Goal: Transaction & Acquisition: Purchase product/service

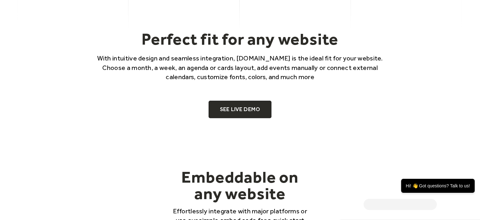
scroll to position [414, 0]
click at [241, 110] on link "SEE LIVE DEMO" at bounding box center [240, 109] width 63 height 18
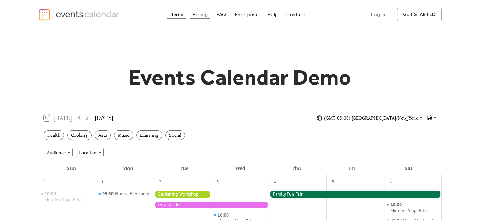
click at [198, 13] on div "Pricing" at bounding box center [200, 14] width 15 height 3
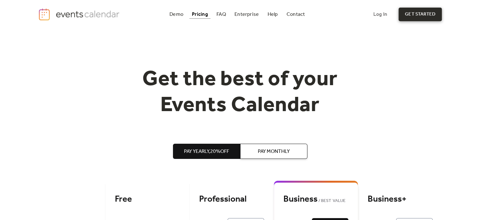
click at [413, 15] on link "get started" at bounding box center [420, 15] width 43 height 14
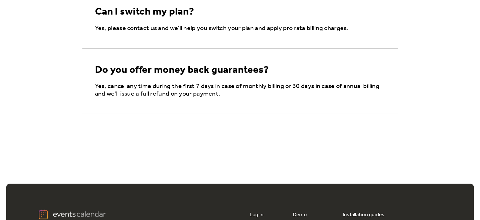
scroll to position [1237, 0]
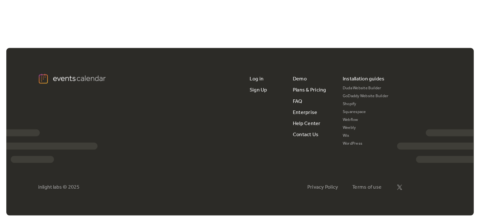
click at [353, 102] on link "Shopify" at bounding box center [366, 104] width 46 height 8
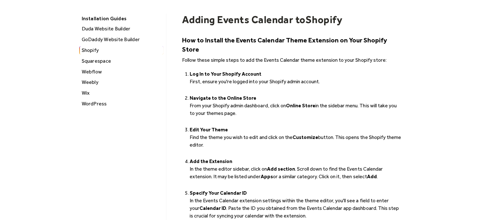
scroll to position [41, 0]
